Goal: Task Accomplishment & Management: Manage account settings

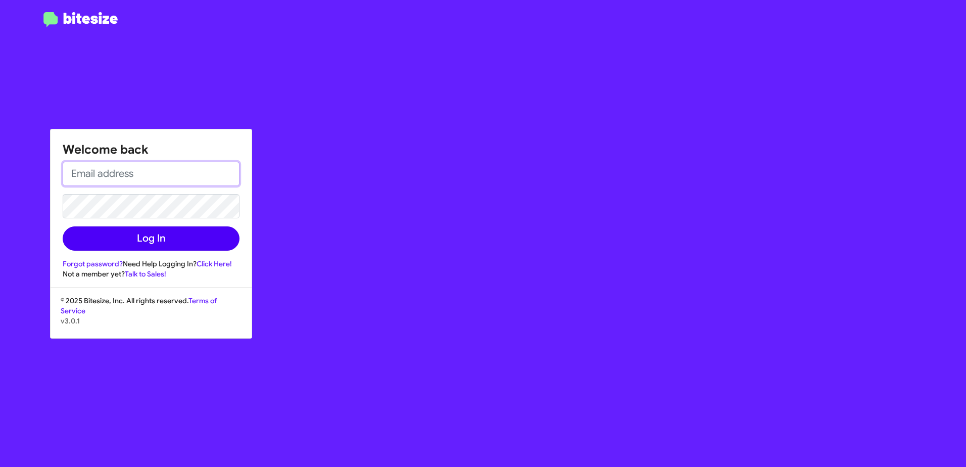
type input "[EMAIL_ADDRESS][DOMAIN_NAME]"
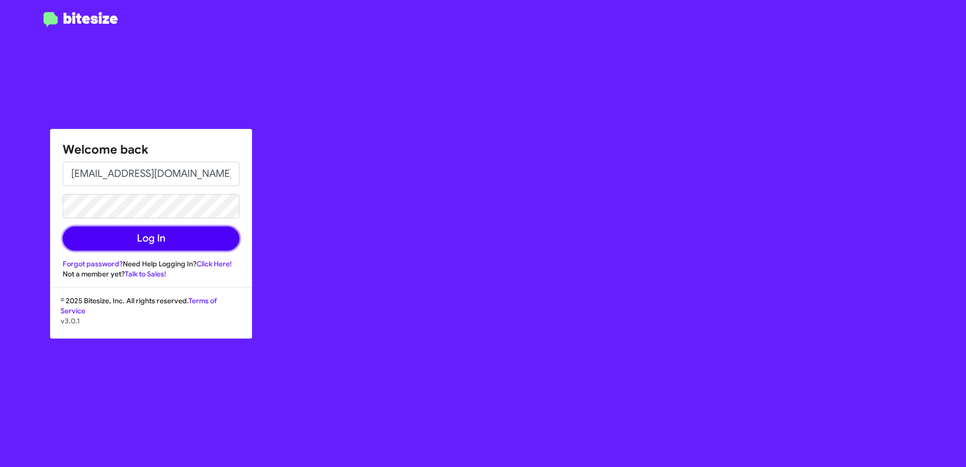
click at [125, 250] on button "Log In" at bounding box center [151, 238] width 177 height 24
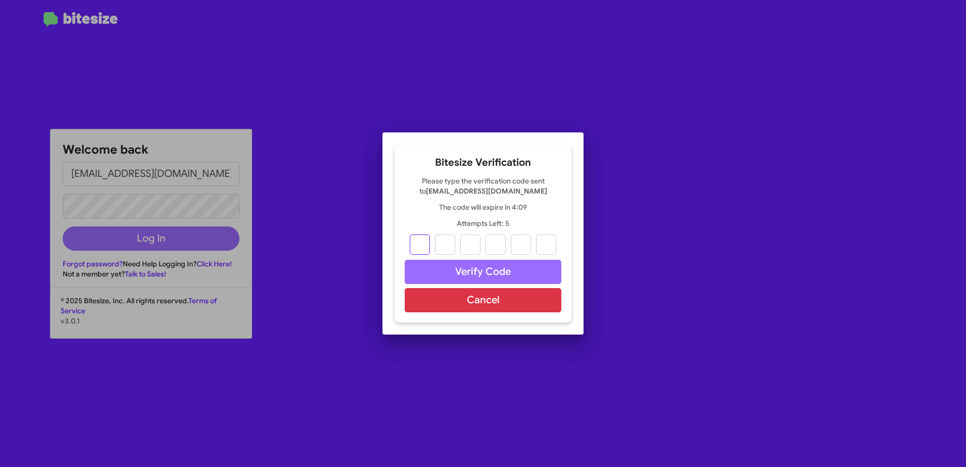
type input "2"
type input "8"
type input "0"
type input "2"
type input "0"
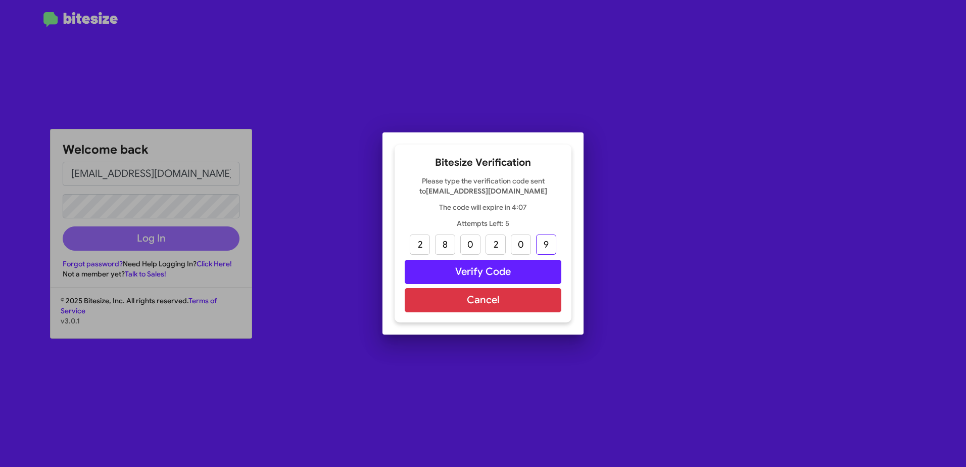
type input "9"
click at [519, 264] on button "Verify Code" at bounding box center [483, 272] width 157 height 24
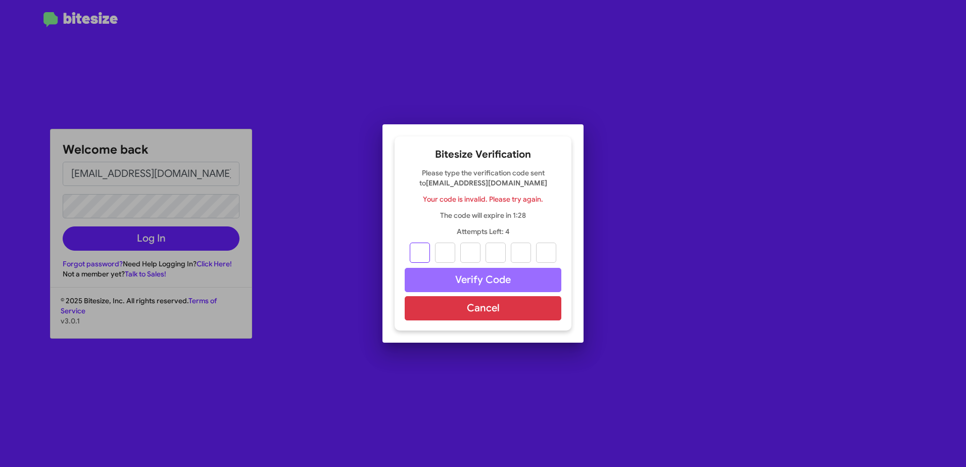
type input "1"
type input "9"
type input "4"
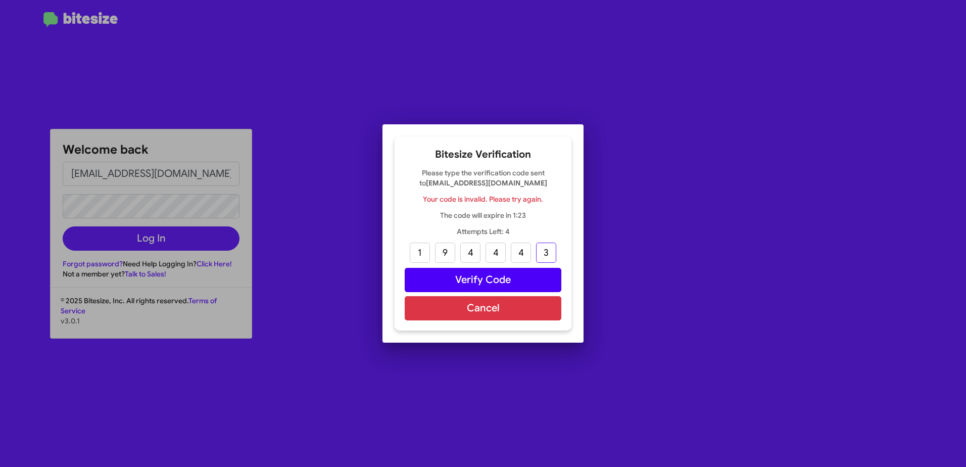
type input "3"
click at [503, 280] on button "Verify Code" at bounding box center [483, 280] width 157 height 24
type input "1"
type input "9"
type input "4"
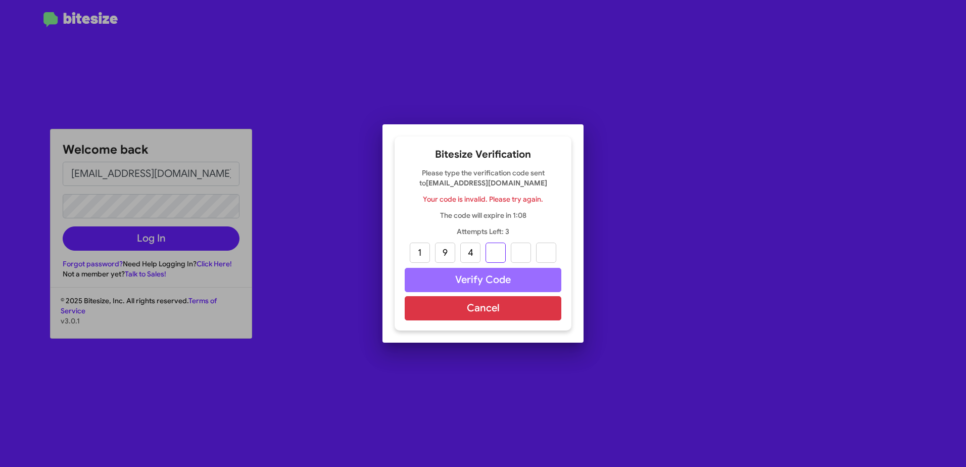
type input "4"
type input "3"
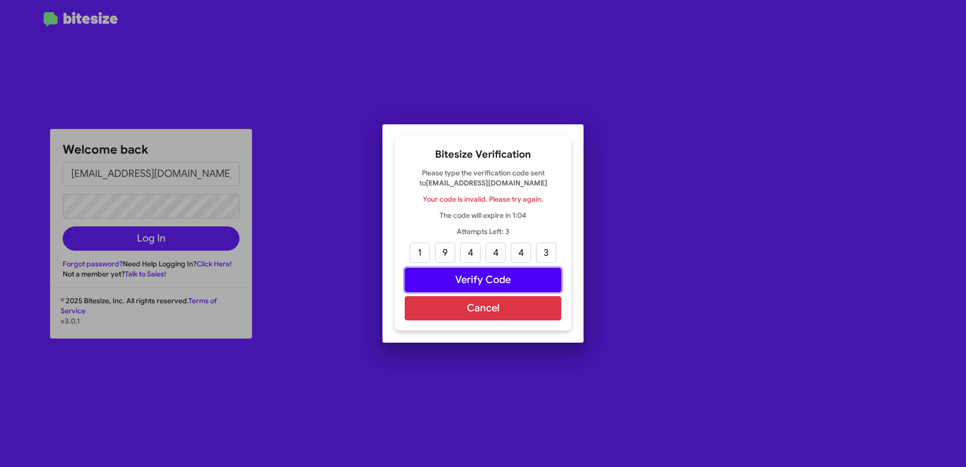
click at [455, 279] on button "Verify Code" at bounding box center [483, 280] width 157 height 24
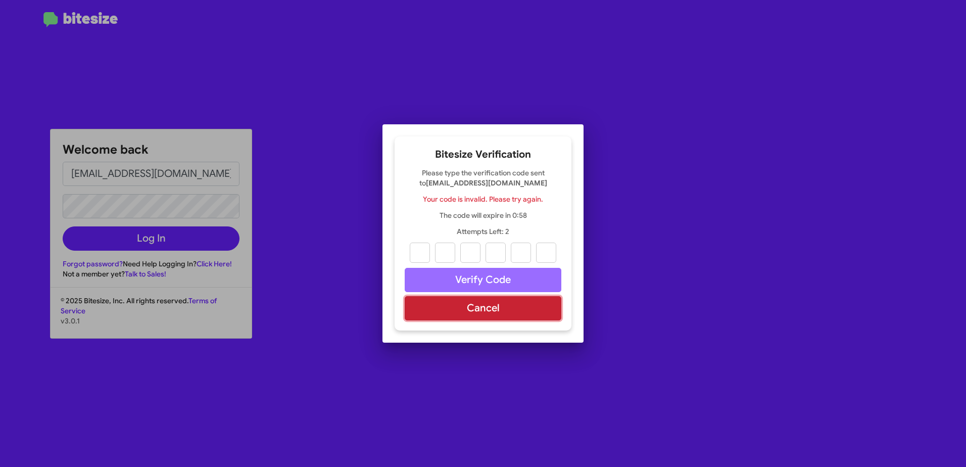
click at [453, 307] on button "Cancel" at bounding box center [483, 308] width 157 height 24
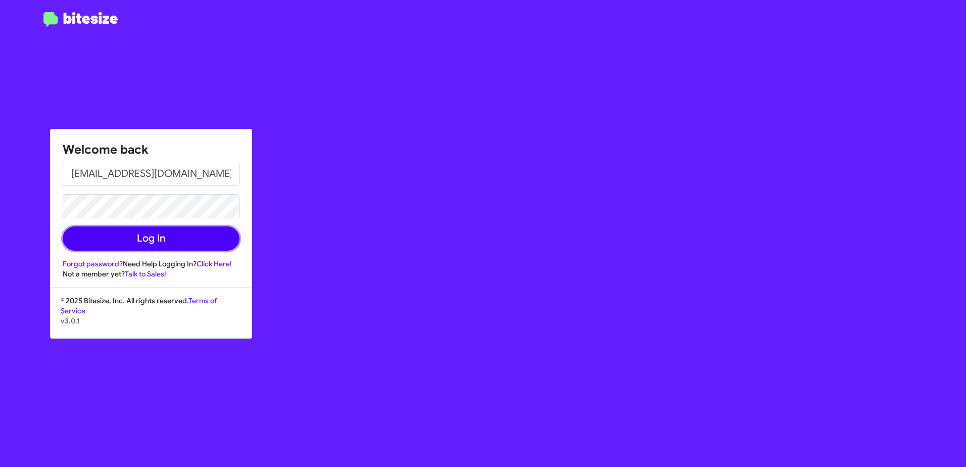
click at [77, 244] on button "Log In" at bounding box center [151, 238] width 177 height 24
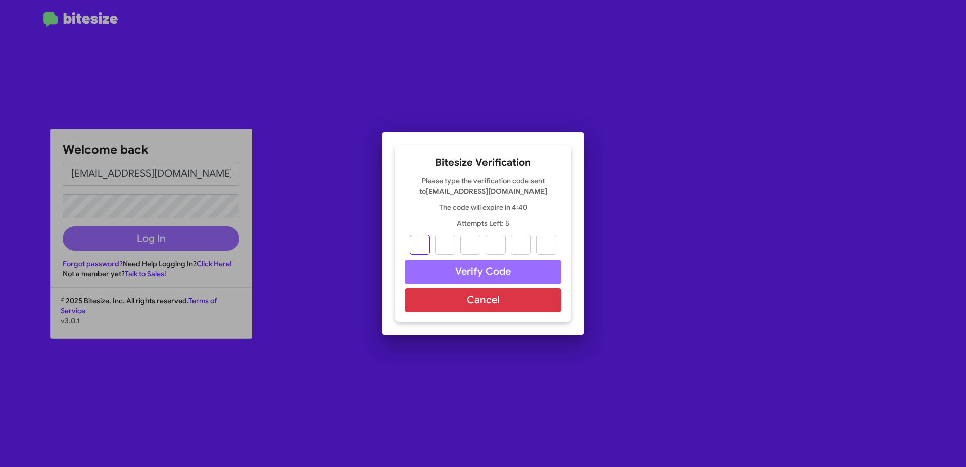
type input "4"
type input "7"
type input "0"
type input "7"
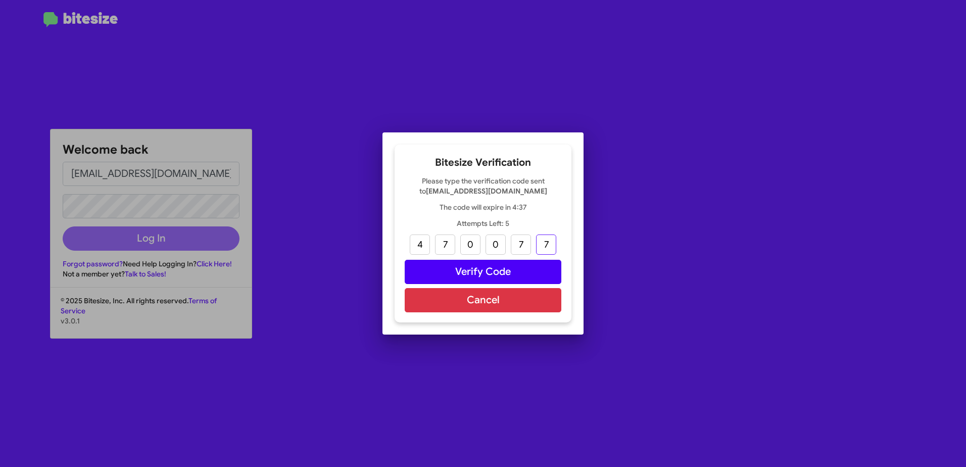
type input "7"
click at [496, 275] on button "Verify Code" at bounding box center [483, 272] width 157 height 24
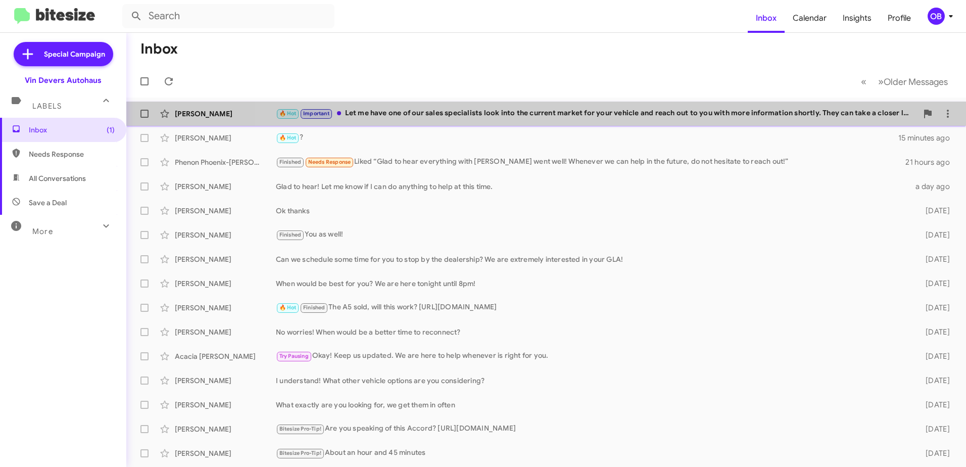
click at [602, 122] on div "[PERSON_NAME] 🔥 Hot Important Let me have one of our sales specialists look int…" at bounding box center [545, 114] width 823 height 20
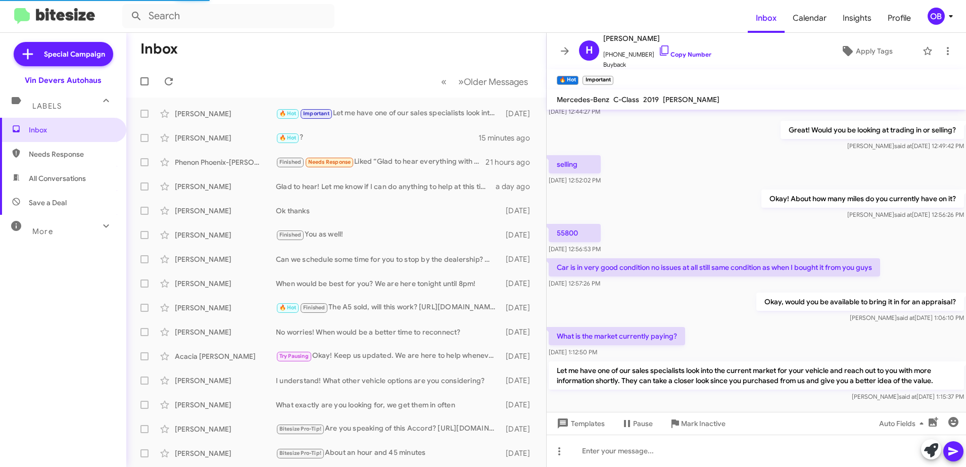
scroll to position [107, 0]
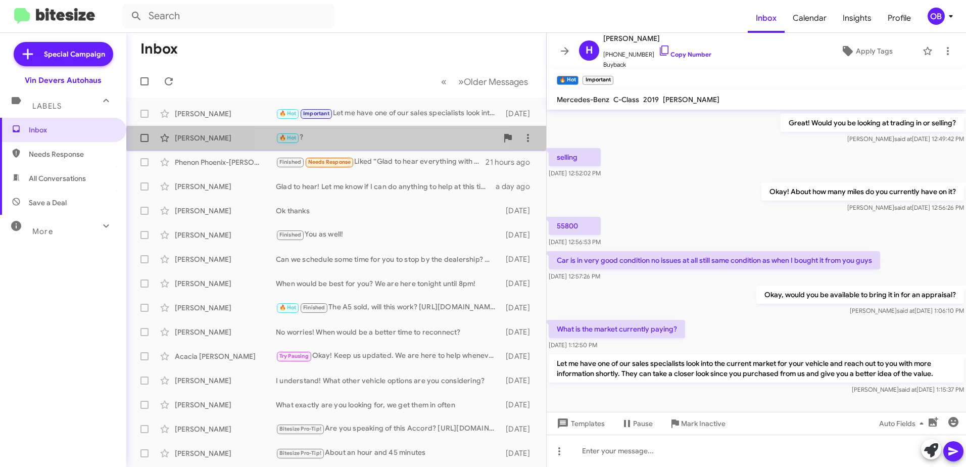
click at [352, 142] on div "🔥 Hot ?" at bounding box center [387, 138] width 222 height 12
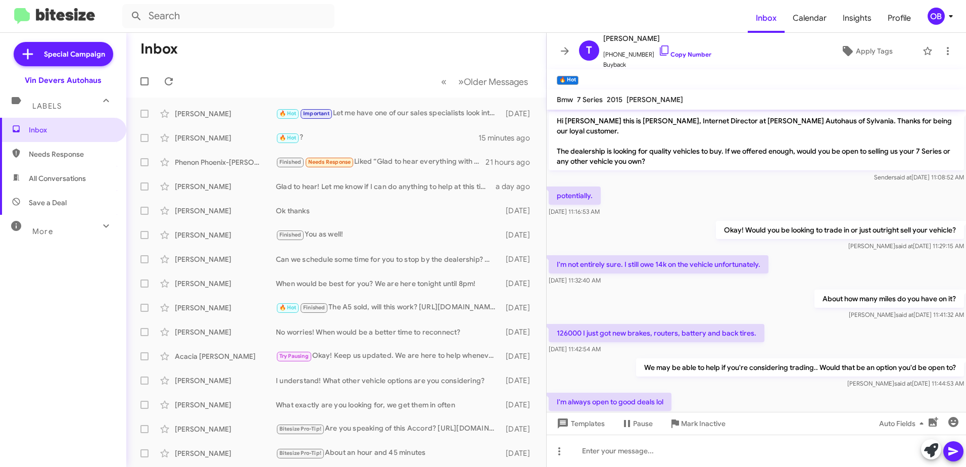
scroll to position [51, 0]
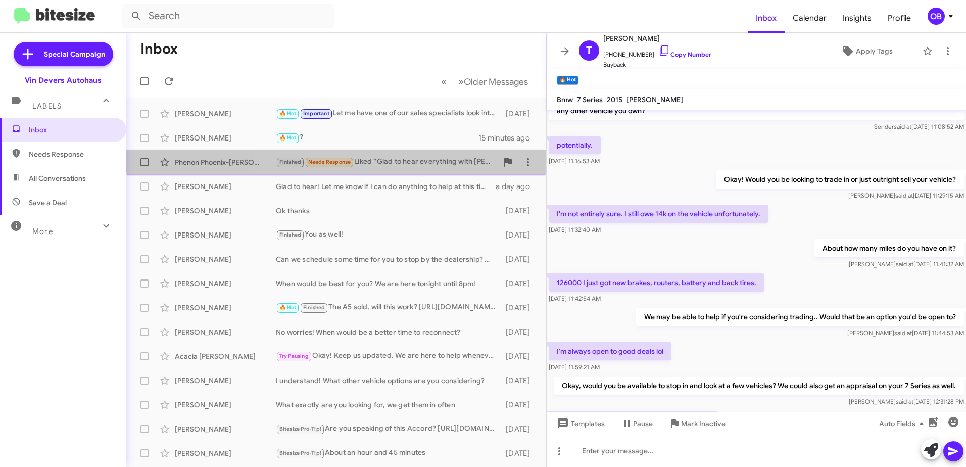
click at [406, 156] on div "Finished Needs Response Liked “Glad to hear everything with [PERSON_NAME] went …" at bounding box center [387, 162] width 222 height 12
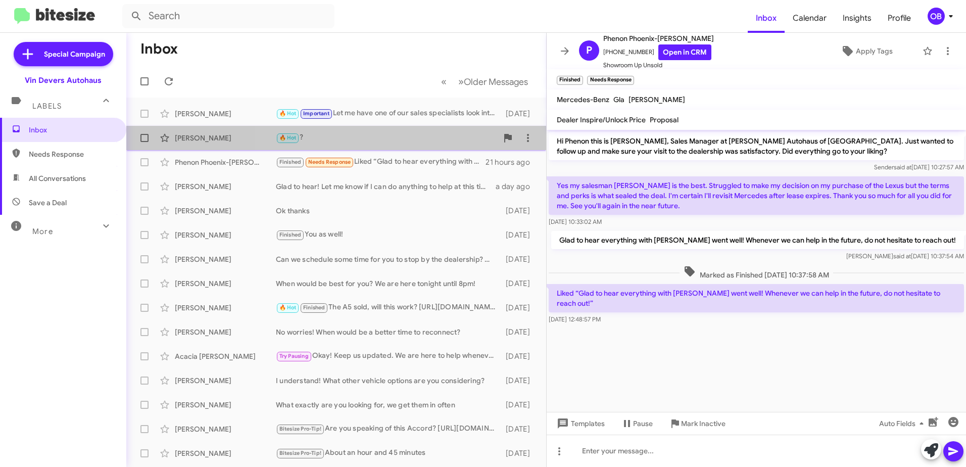
click at [409, 140] on div "🔥 Hot ?" at bounding box center [387, 138] width 222 height 12
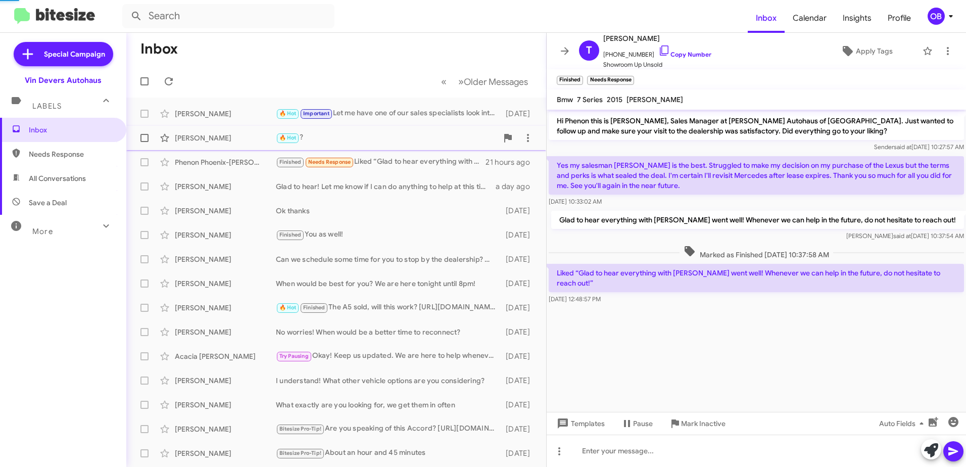
scroll to position [291, 0]
